Goal: Use online tool/utility: Utilize a website feature to perform a specific function

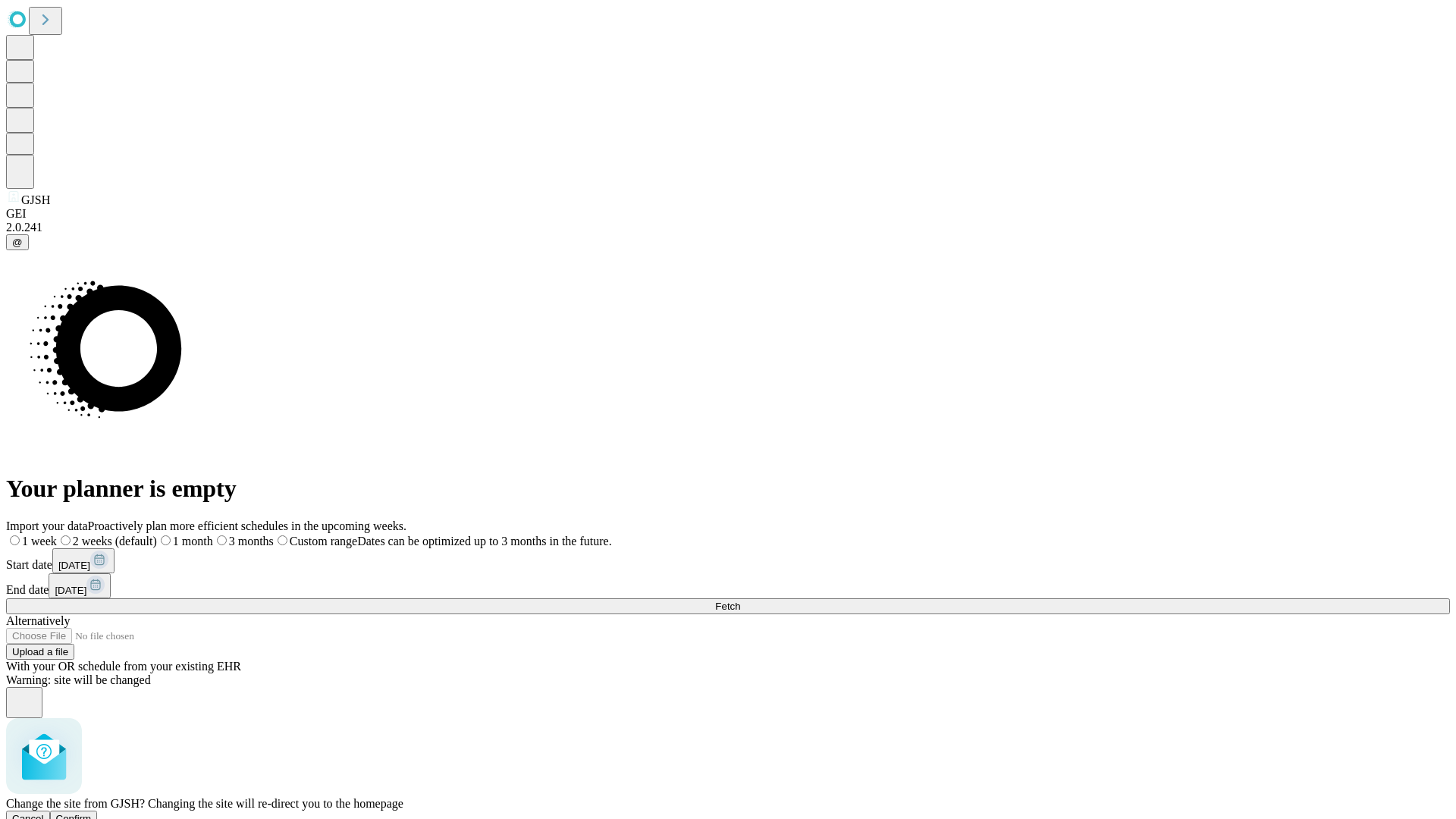
click at [91, 813] on span "Confirm" at bounding box center [74, 818] width 35 height 12
click at [138, 535] on label "2 weeks (default)" at bounding box center [92, 541] width 91 height 13
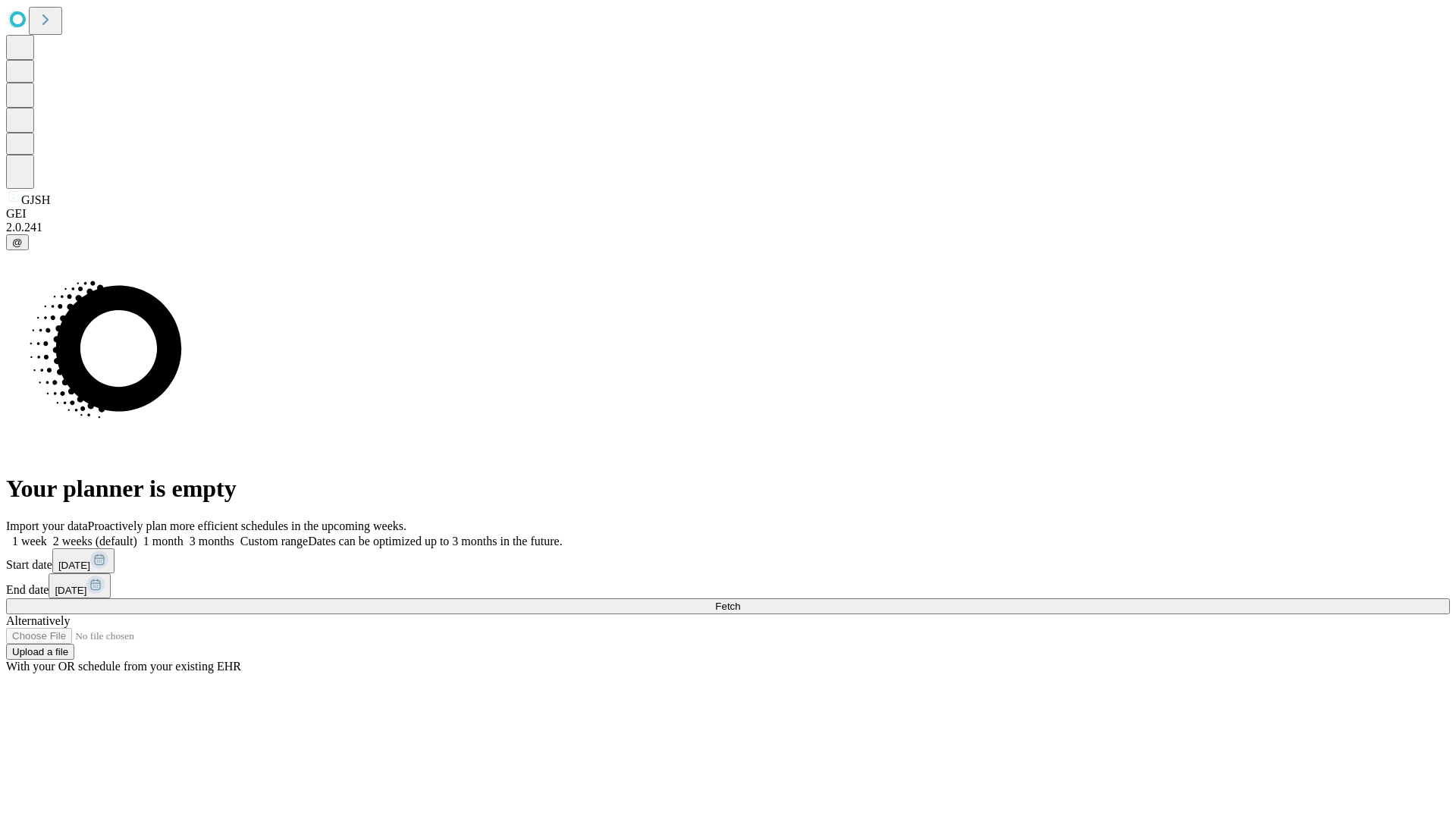
click at [740, 601] on span "Fetch" at bounding box center [728, 606] width 25 height 12
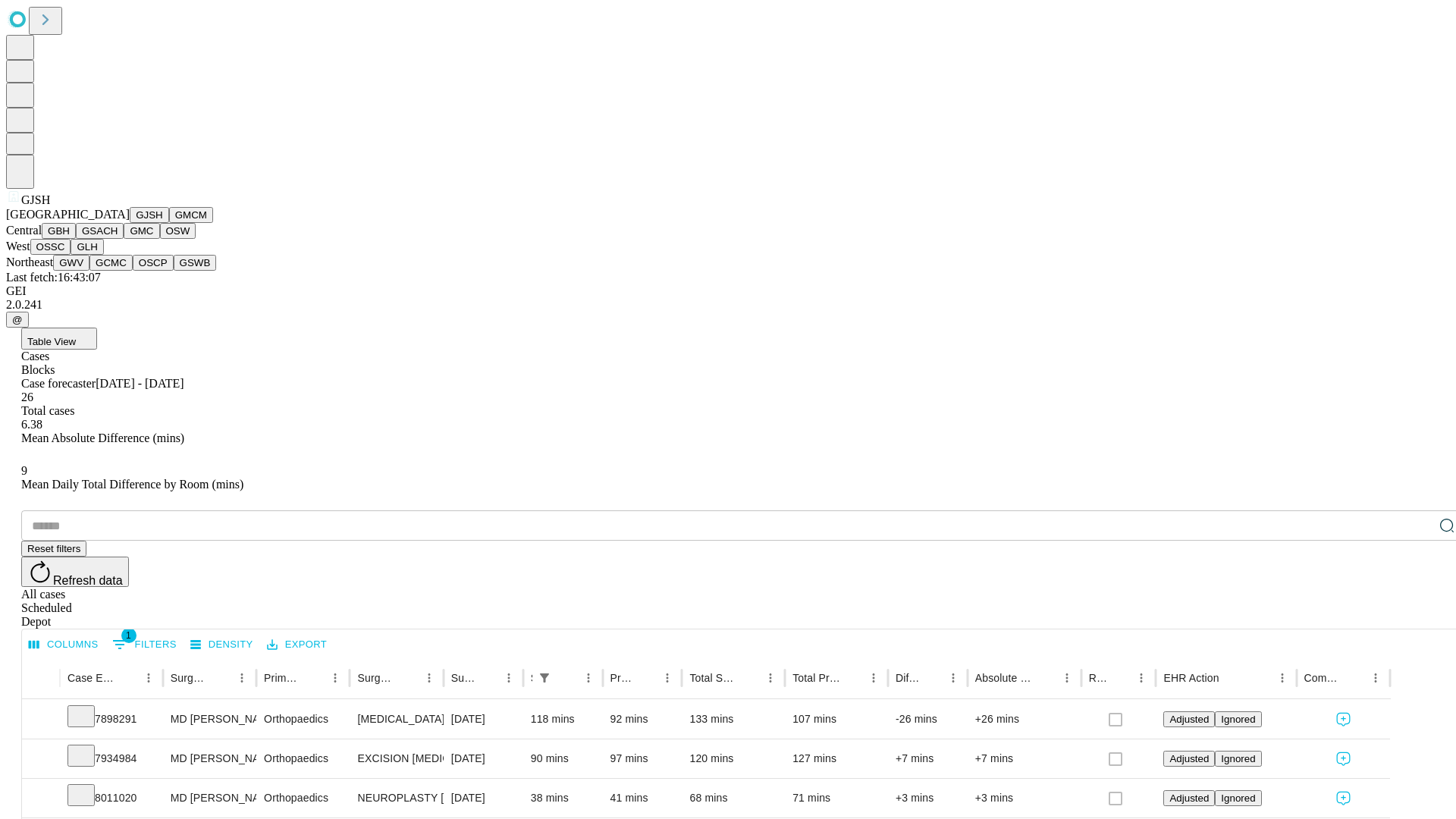
click at [169, 223] on button "GMCM" at bounding box center [192, 215] width 44 height 16
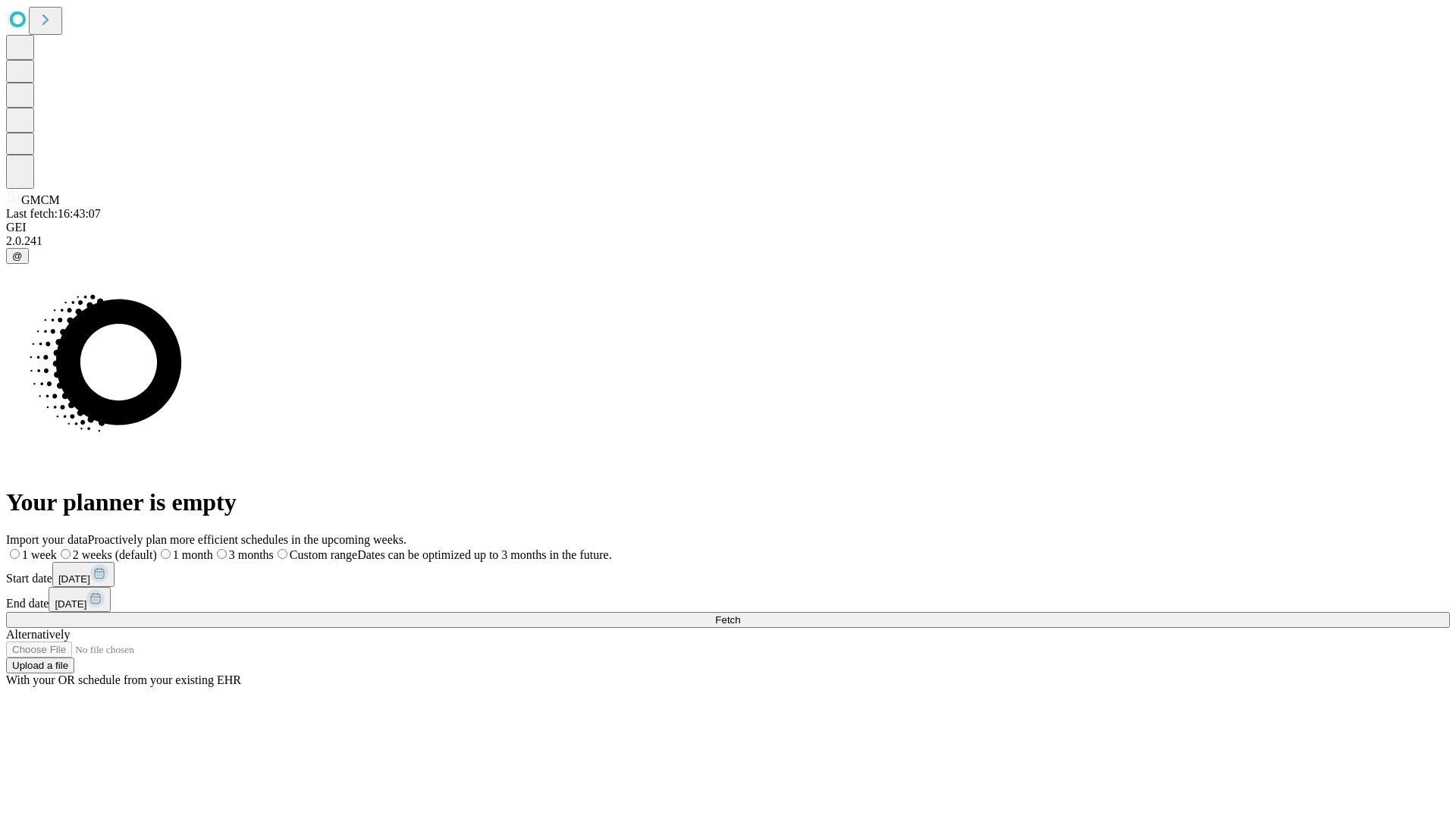
click at [740, 614] on span "Fetch" at bounding box center [728, 619] width 25 height 12
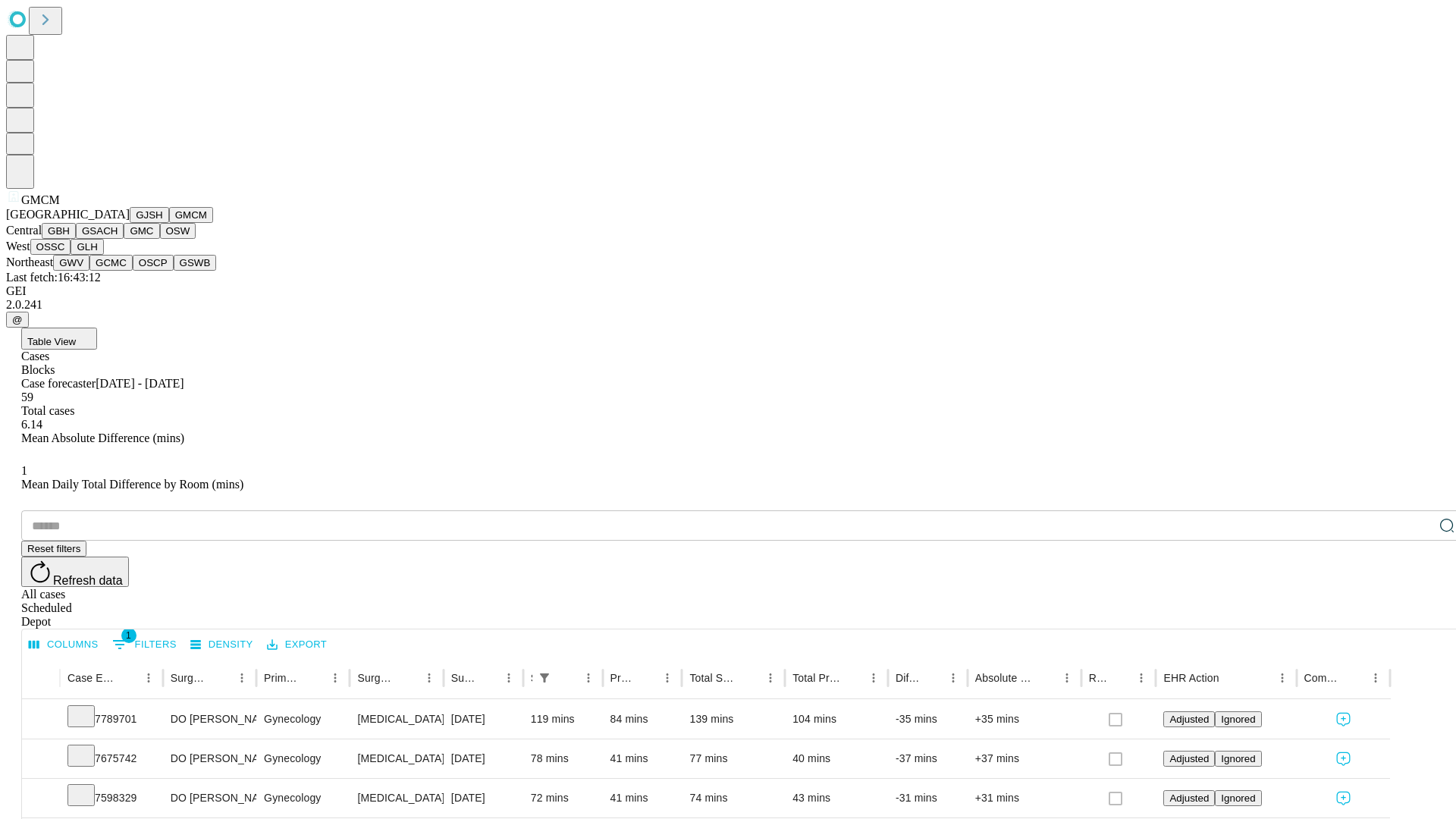
click at [75, 239] on button "GBH" at bounding box center [59, 231] width 34 height 16
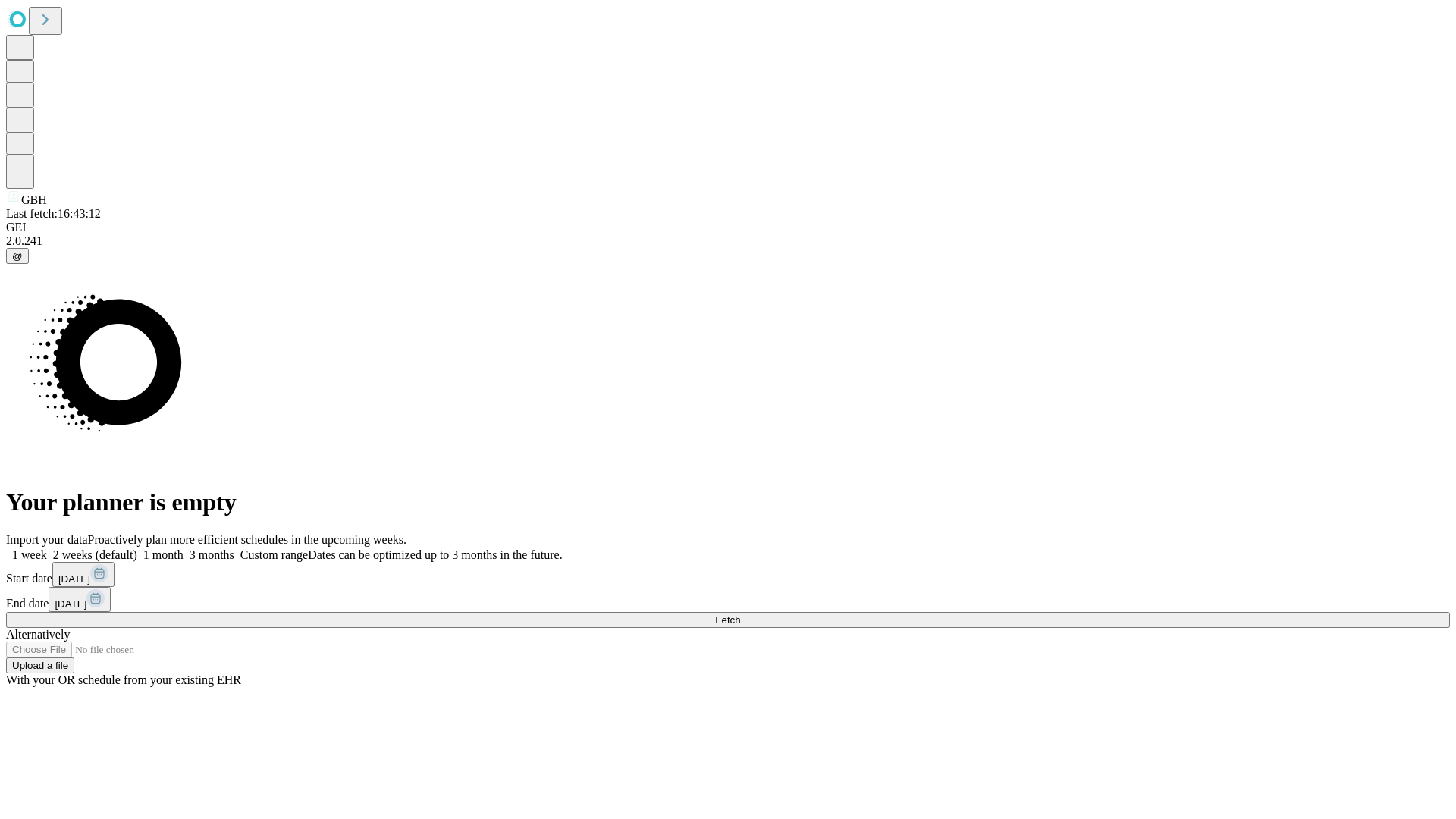
click at [740, 614] on span "Fetch" at bounding box center [728, 619] width 25 height 12
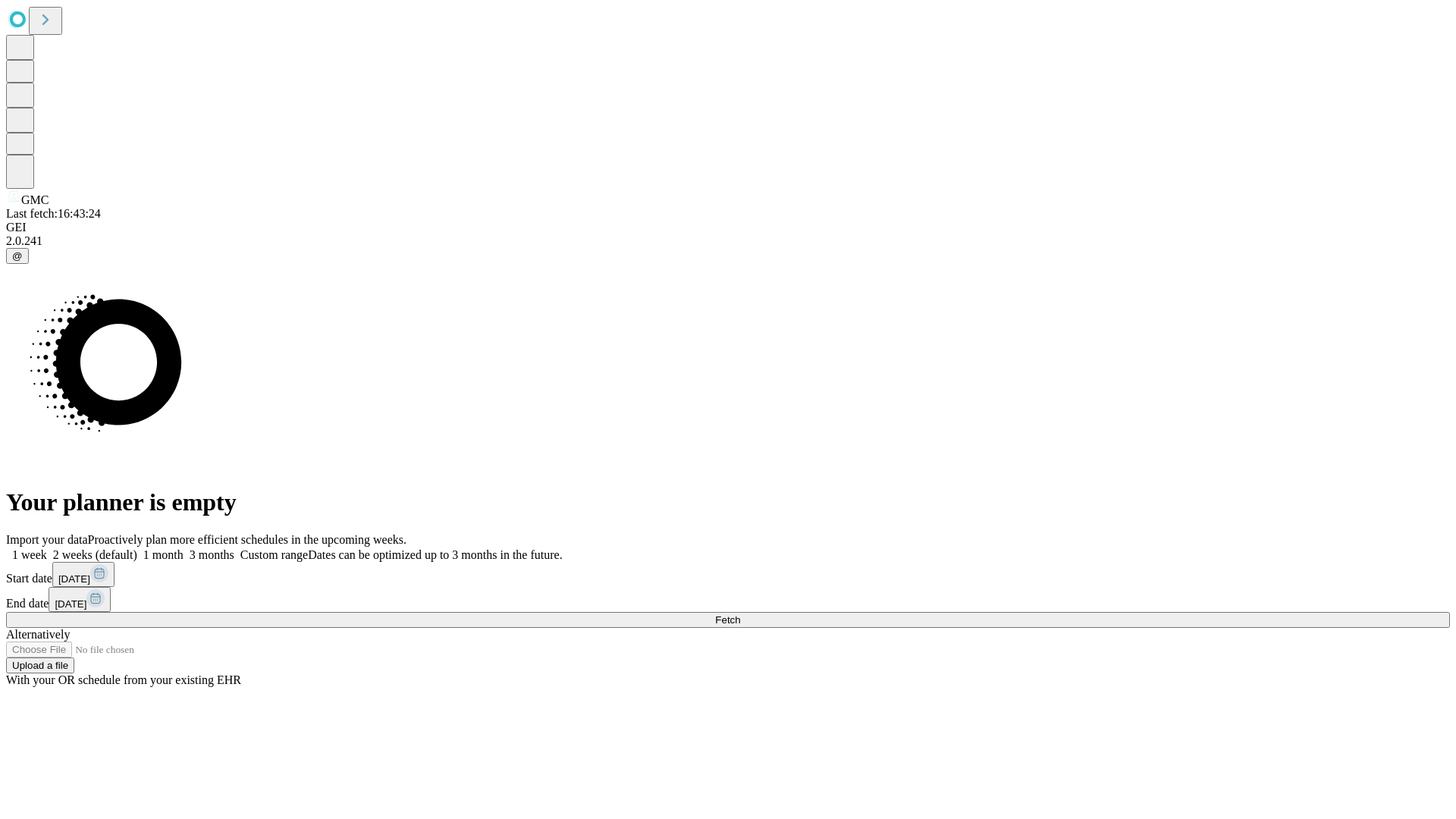
click at [740, 614] on span "Fetch" at bounding box center [728, 619] width 25 height 12
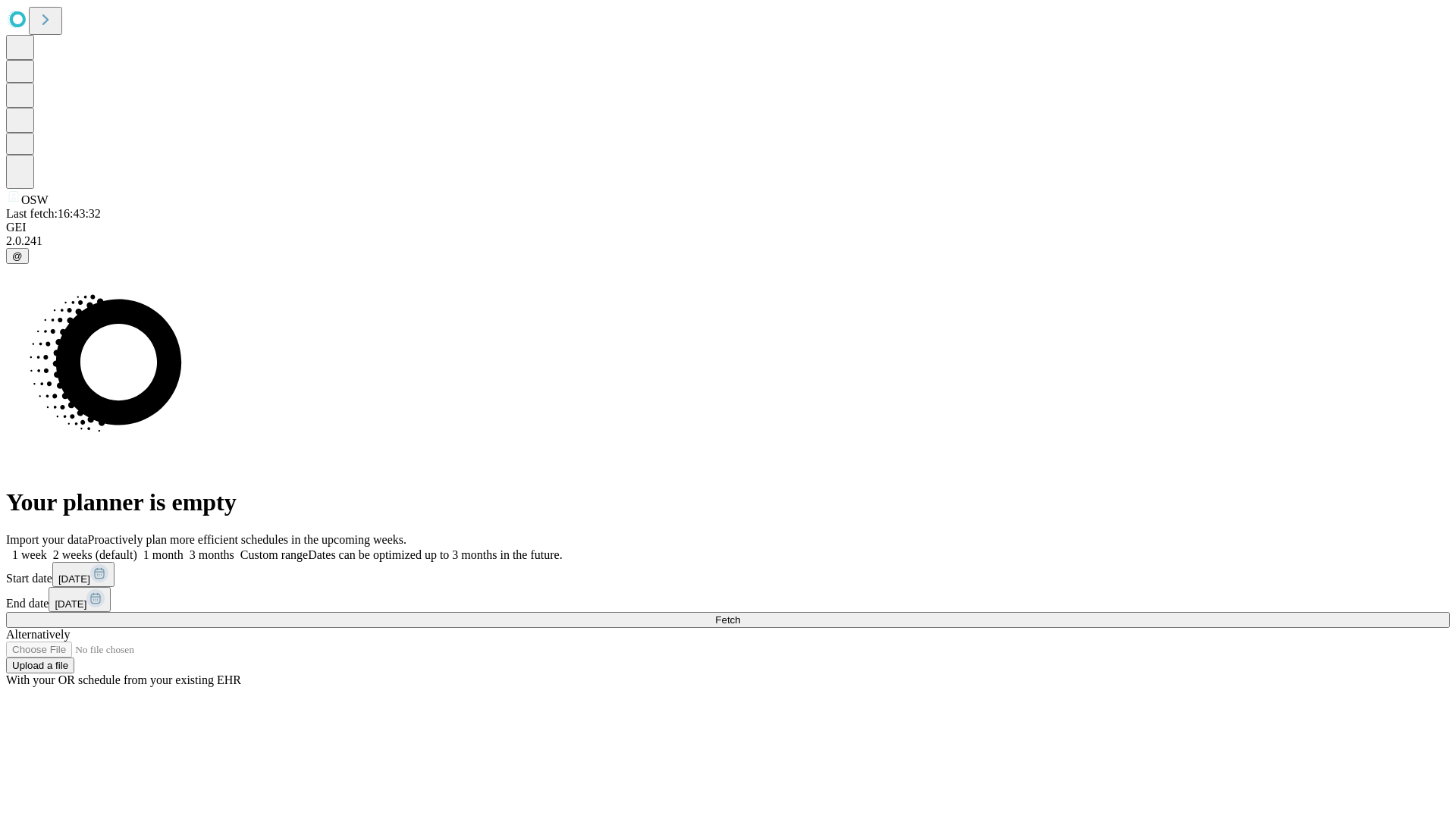
click at [740, 614] on span "Fetch" at bounding box center [728, 619] width 25 height 12
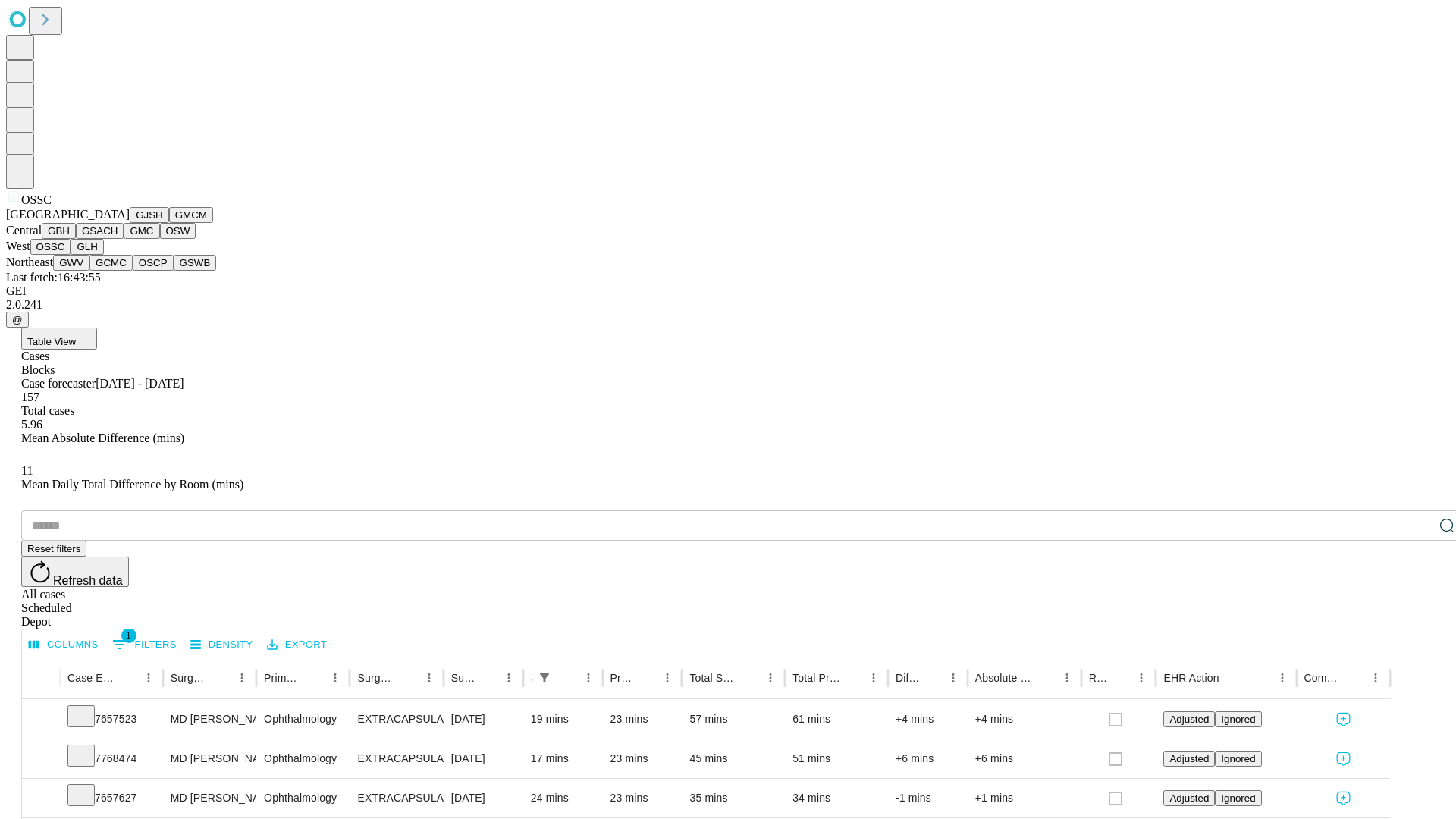
click at [103, 255] on button "GLH" at bounding box center [86, 247] width 33 height 16
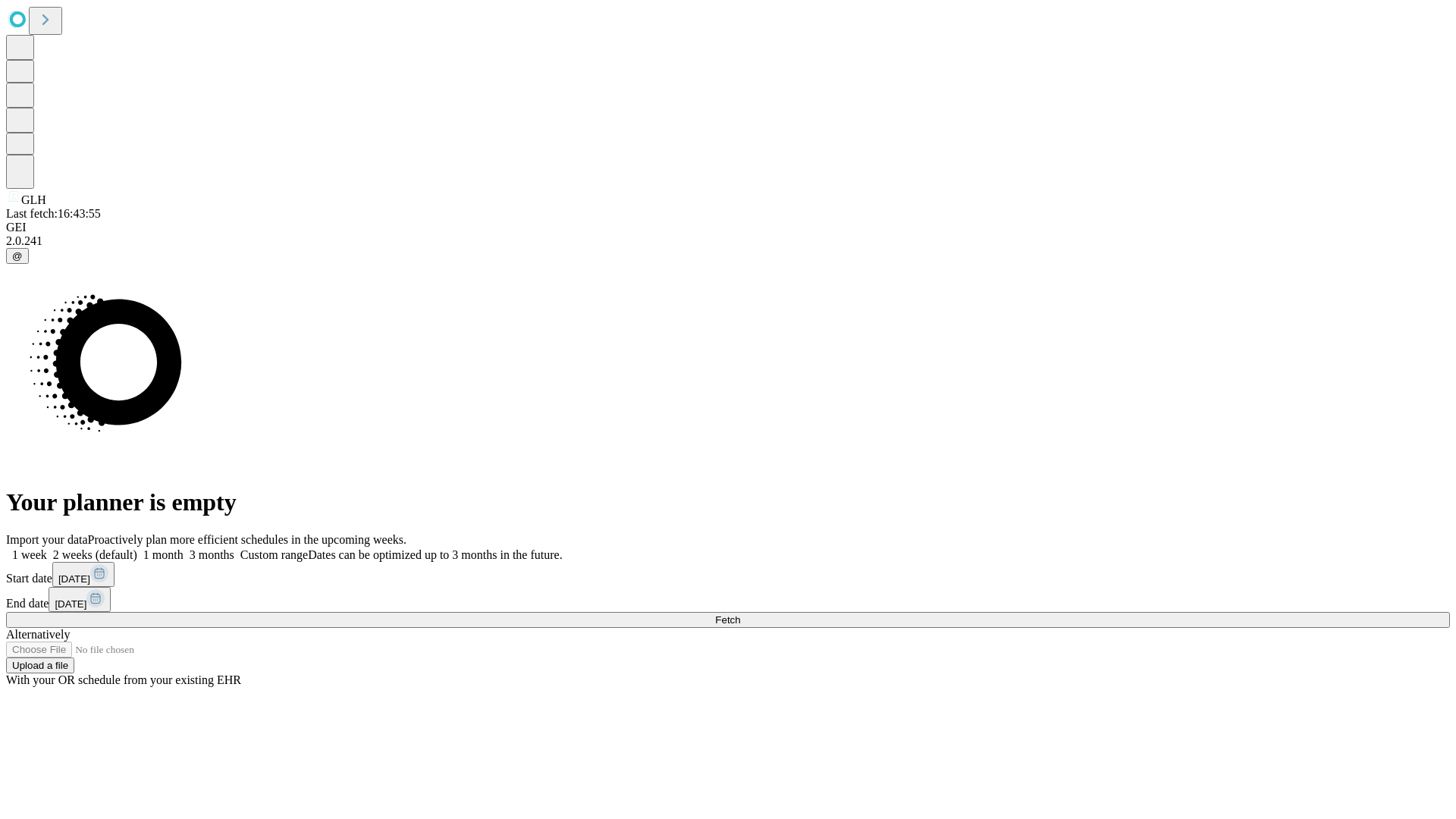
click at [138, 548] on label "2 weeks (default)" at bounding box center [92, 555] width 91 height 13
click at [740, 614] on span "Fetch" at bounding box center [728, 619] width 25 height 12
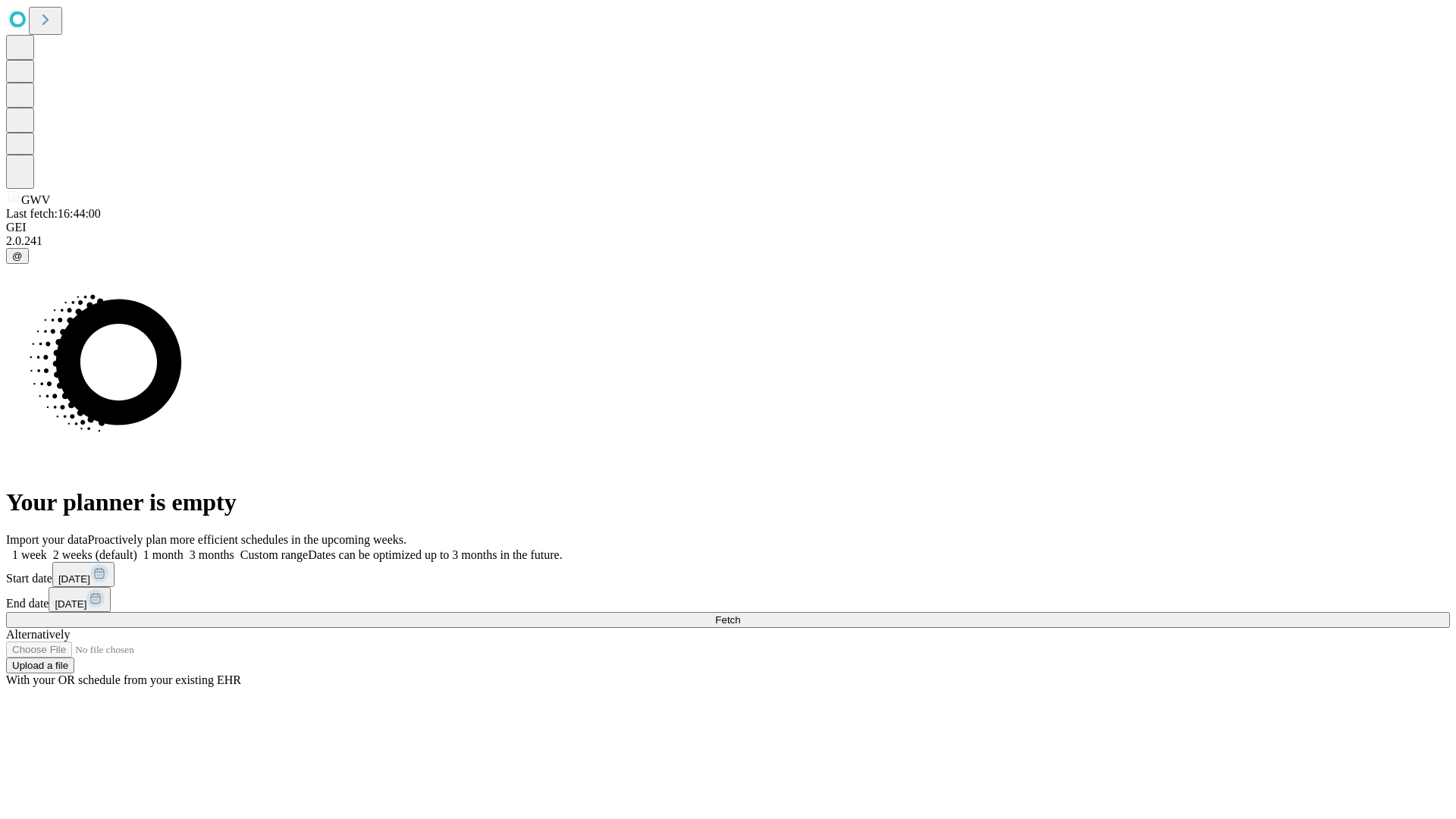
click at [138, 548] on label "2 weeks (default)" at bounding box center [92, 555] width 91 height 13
click at [740, 614] on span "Fetch" at bounding box center [728, 619] width 25 height 12
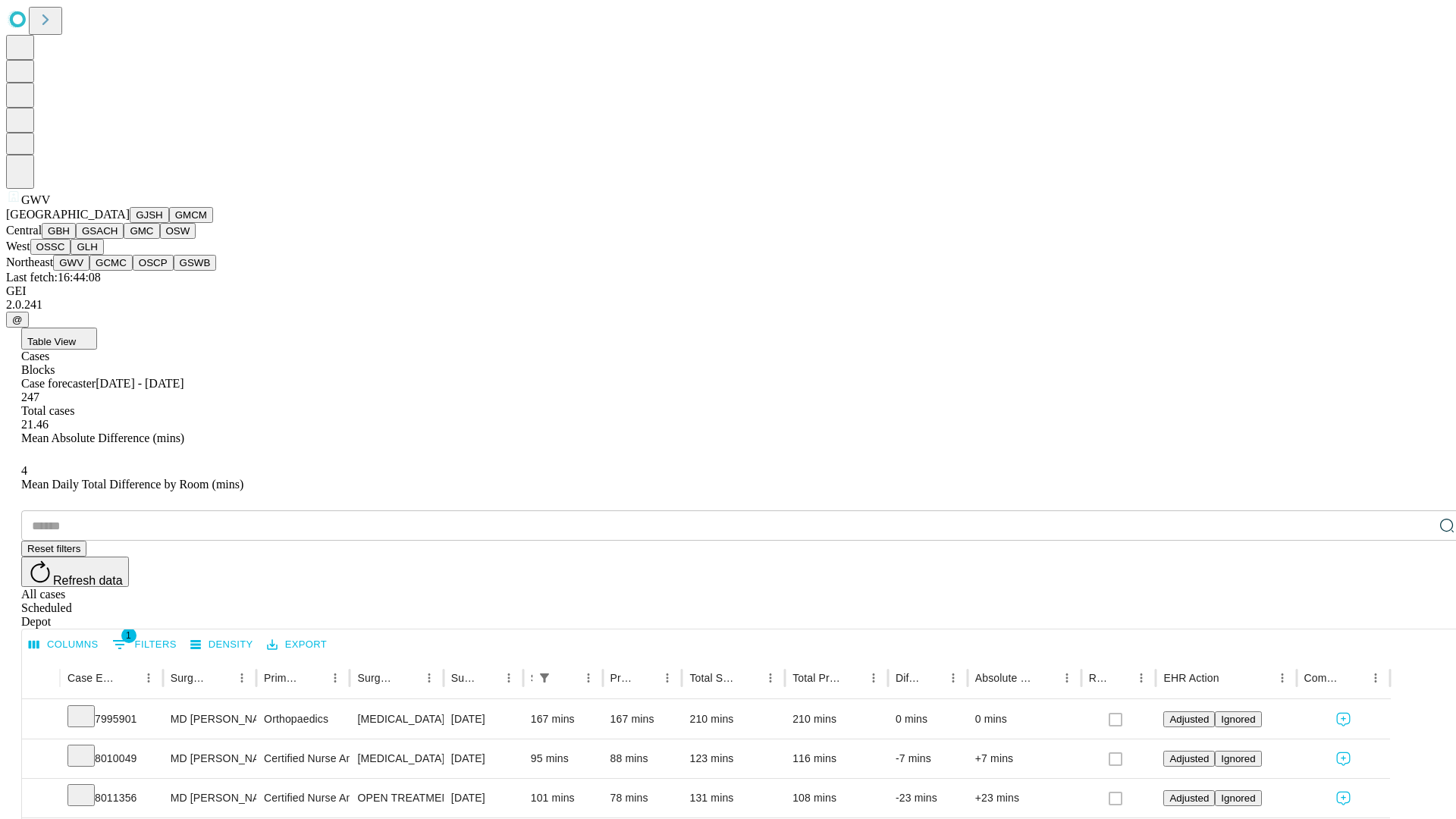
click at [117, 271] on button "GCMC" at bounding box center [111, 263] width 43 height 16
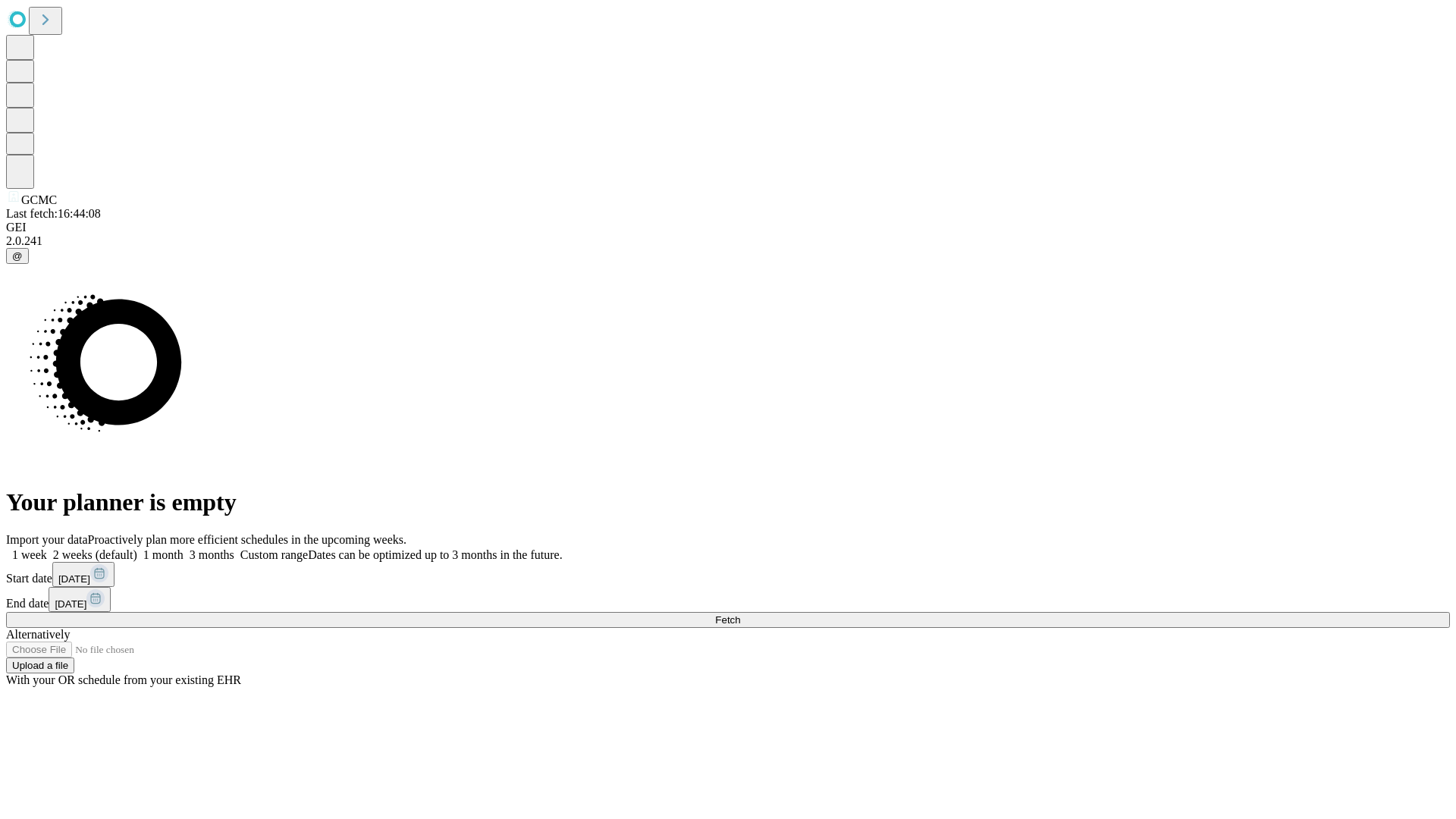
click at [138, 548] on label "2 weeks (default)" at bounding box center [92, 555] width 91 height 13
click at [740, 614] on span "Fetch" at bounding box center [728, 619] width 25 height 12
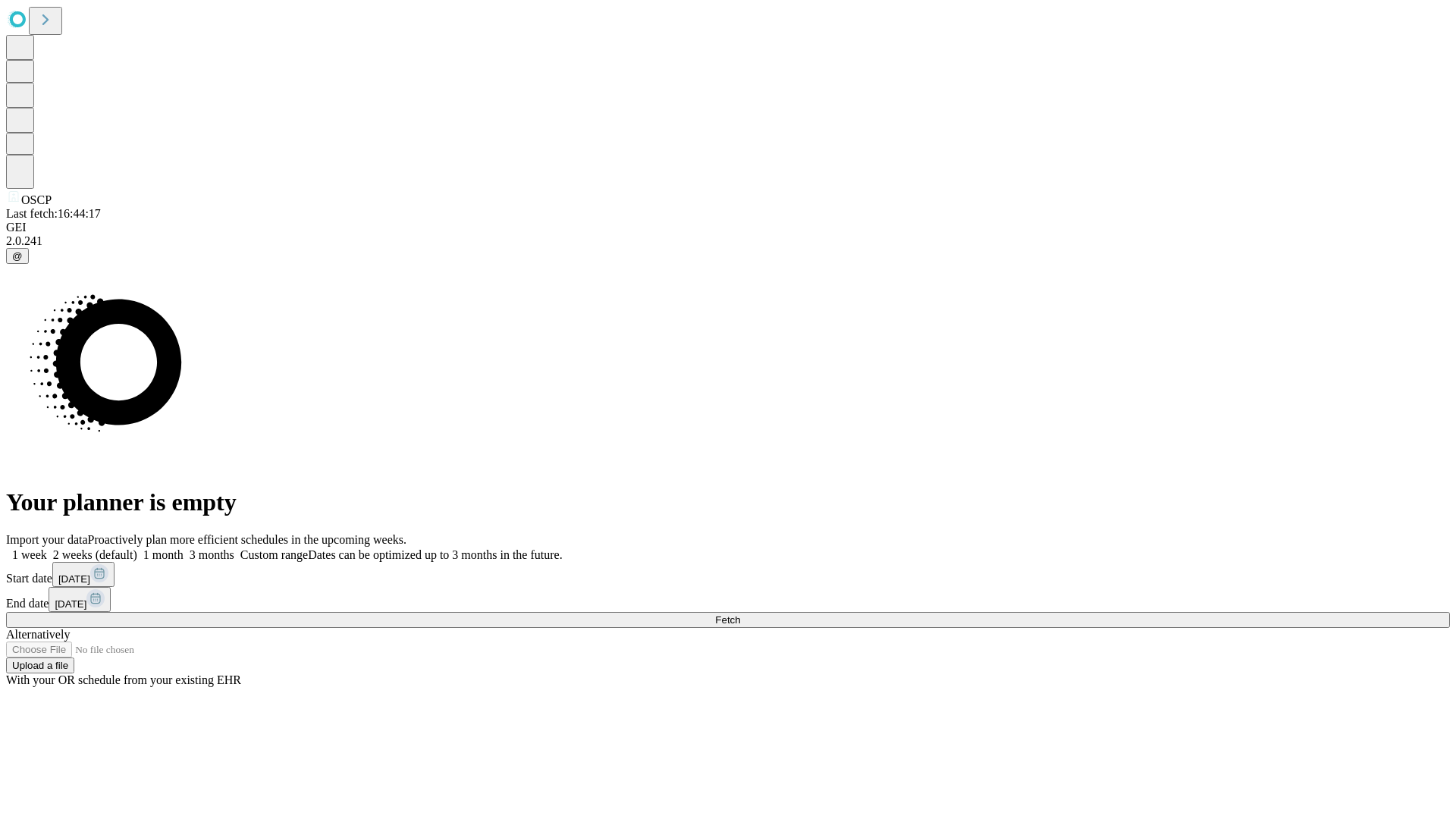
click at [138, 548] on label "2 weeks (default)" at bounding box center [92, 555] width 91 height 13
click at [740, 614] on span "Fetch" at bounding box center [728, 619] width 25 height 12
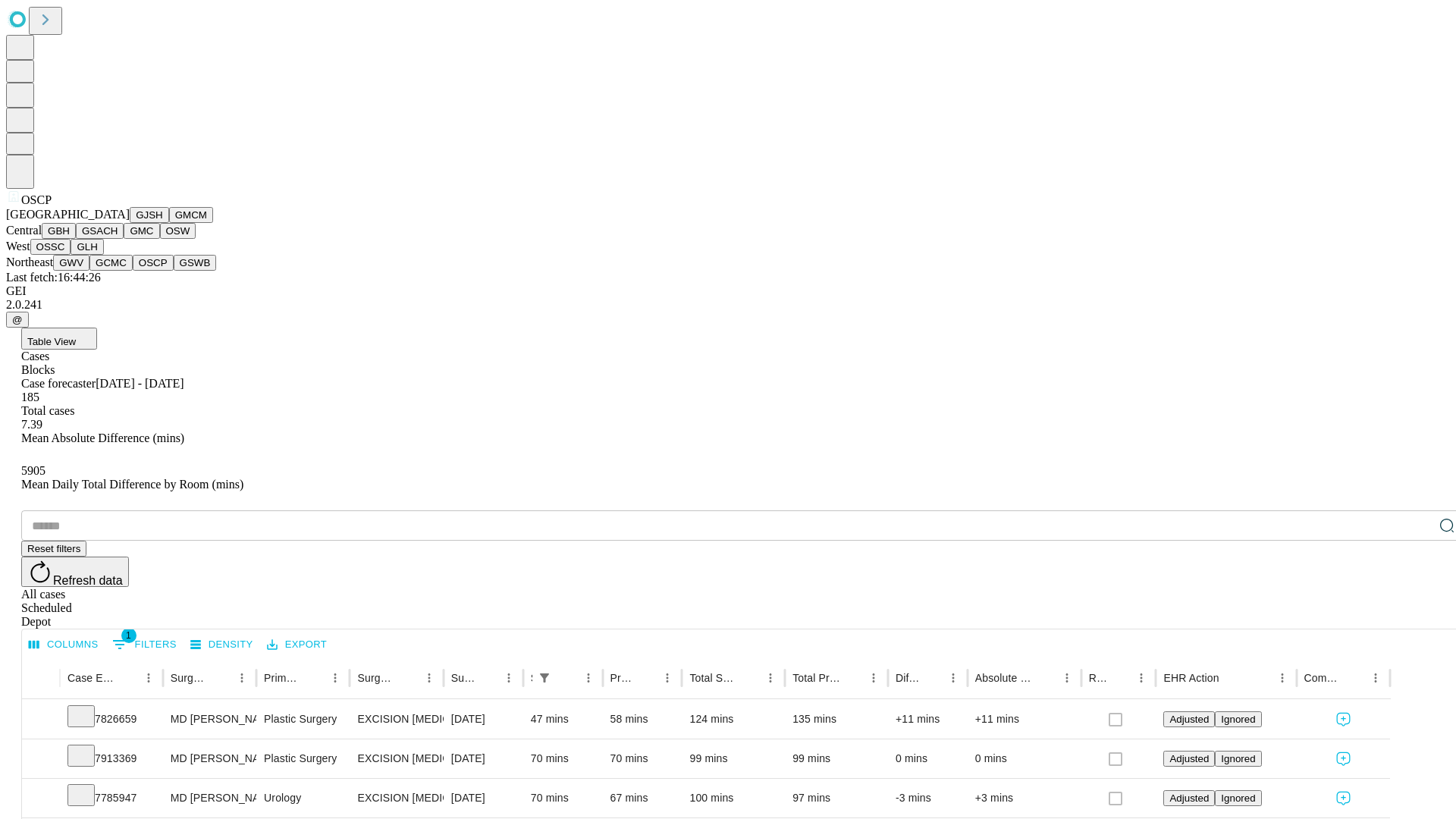
click at [174, 271] on button "GSWB" at bounding box center [195, 263] width 43 height 16
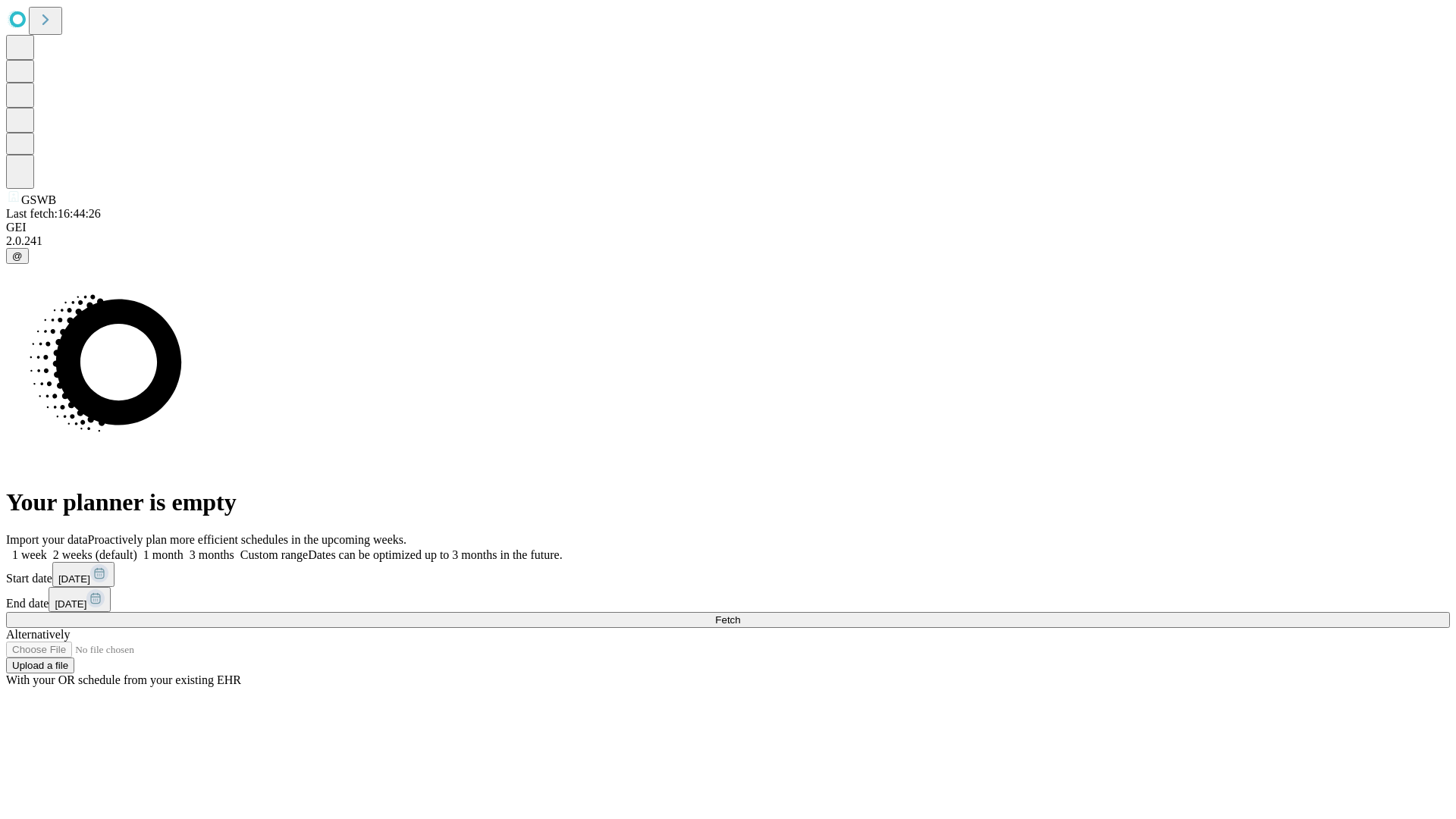
click at [138, 548] on label "2 weeks (default)" at bounding box center [92, 555] width 91 height 13
click at [740, 614] on span "Fetch" at bounding box center [728, 619] width 25 height 12
